Goal: Find specific page/section: Find specific page/section

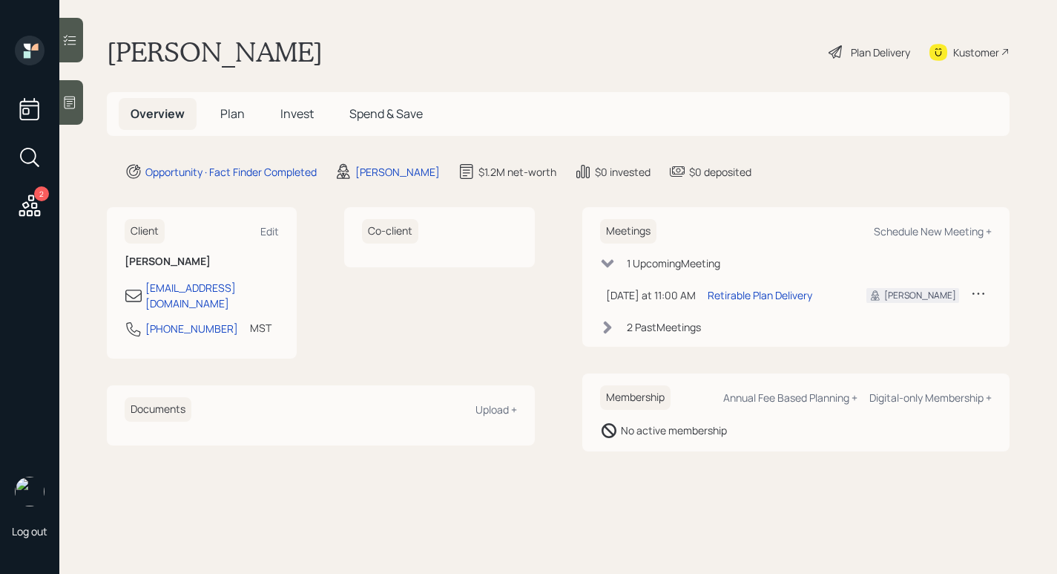
click at [408, 36] on div "Terry Manson Plan Delivery Kustomer" at bounding box center [558, 52] width 903 height 33
